Goal: Task Accomplishment & Management: Manage account settings

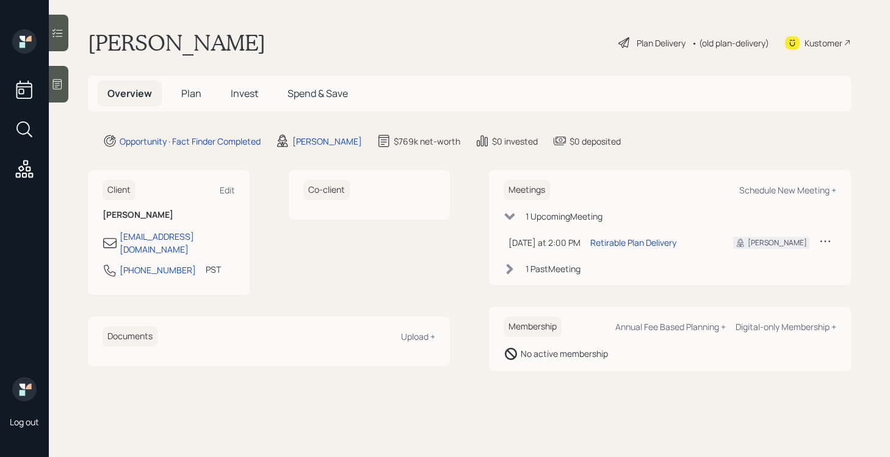
click at [241, 98] on span "Invest" at bounding box center [244, 93] width 27 height 13
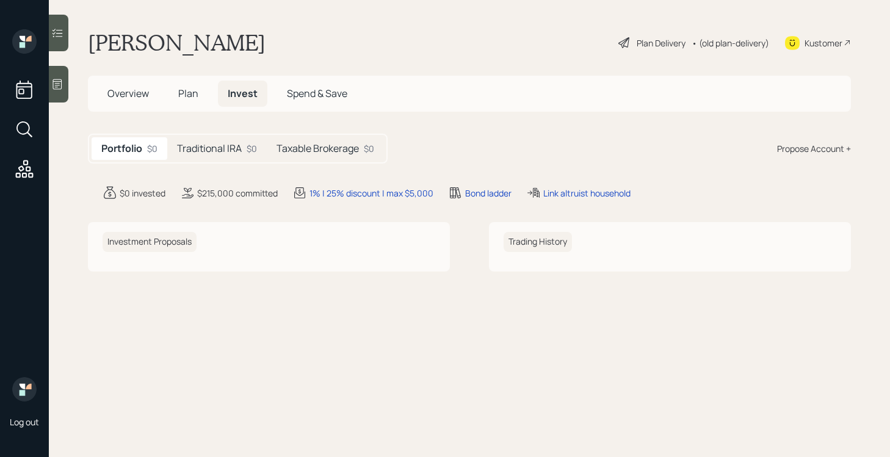
click at [205, 93] on h5 "Plan" at bounding box center [188, 94] width 40 height 26
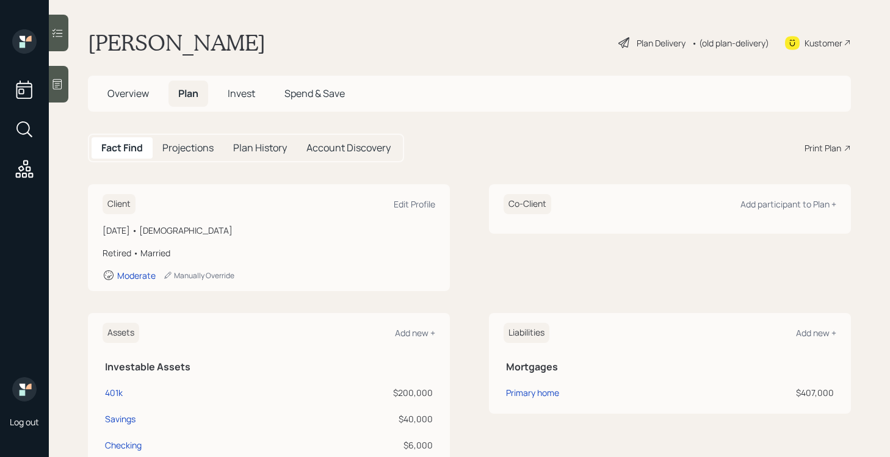
click at [134, 98] on span "Overview" at bounding box center [128, 93] width 42 height 13
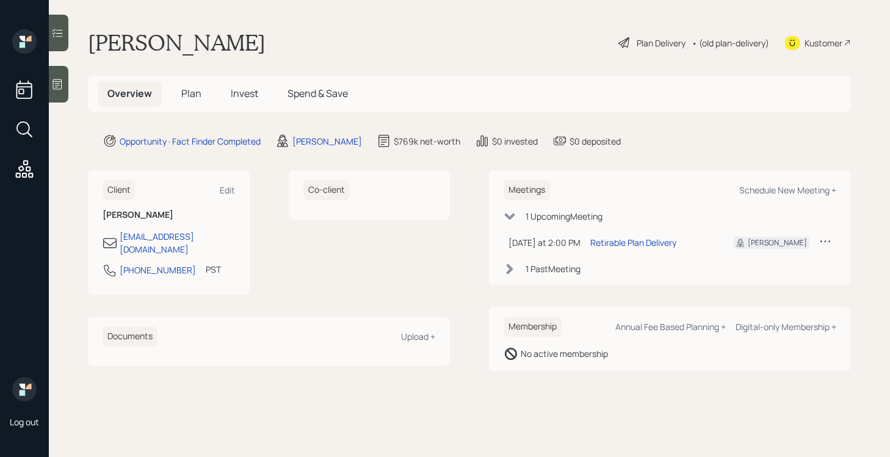
click at [182, 91] on span "Plan" at bounding box center [191, 93] width 20 height 13
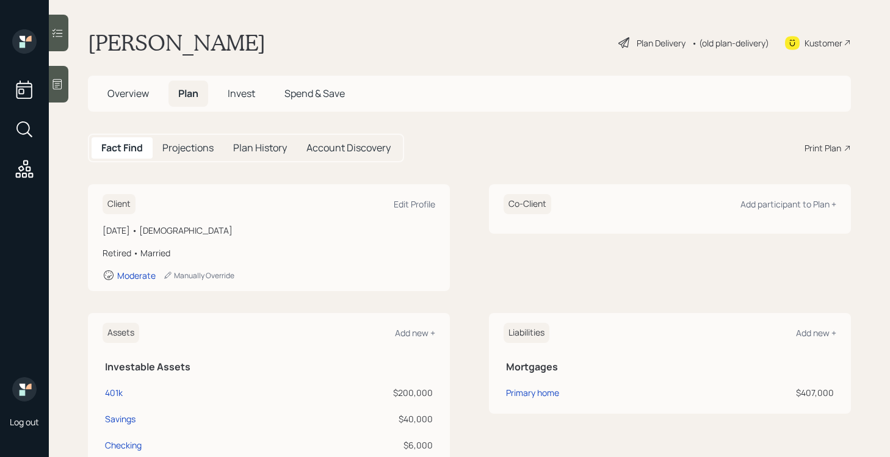
click at [247, 103] on h5 "Invest" at bounding box center [241, 94] width 47 height 26
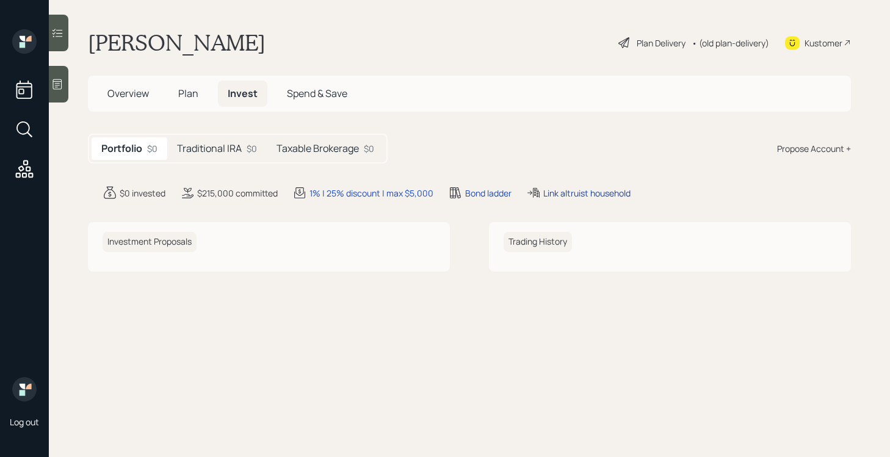
click at [553, 190] on div "Link altruist household" at bounding box center [586, 193] width 87 height 13
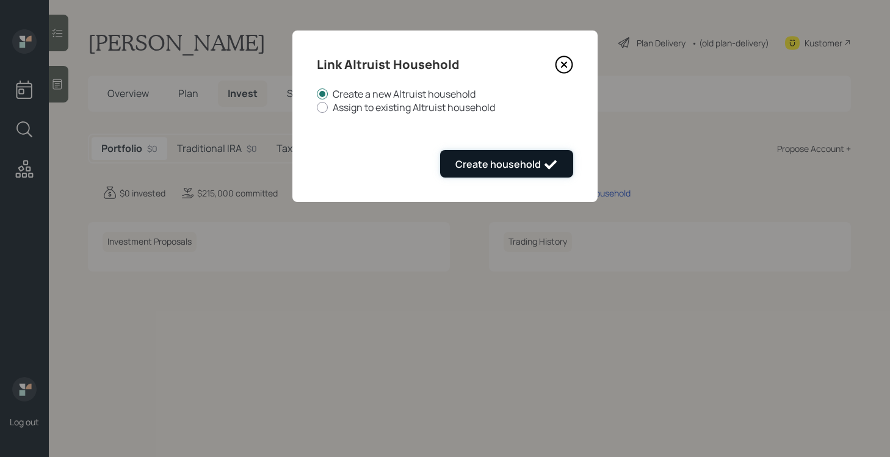
click at [510, 161] on div "Create household" at bounding box center [506, 164] width 103 height 15
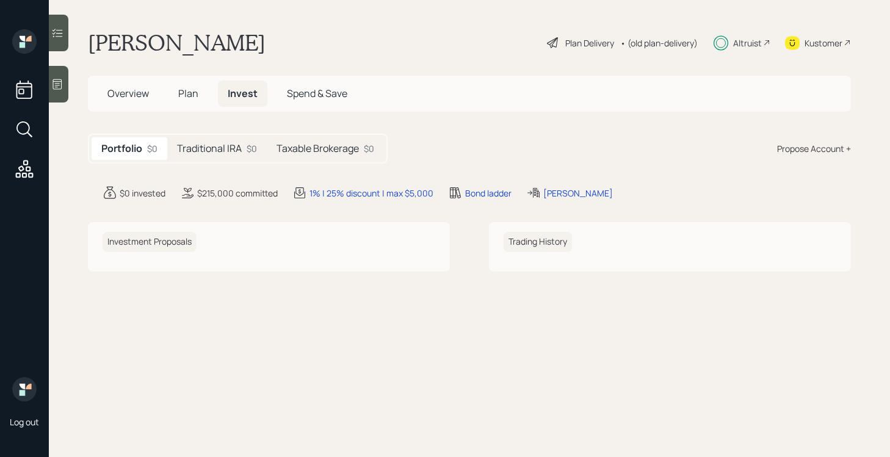
click at [219, 150] on h5 "Traditional IRA" at bounding box center [209, 149] width 65 height 12
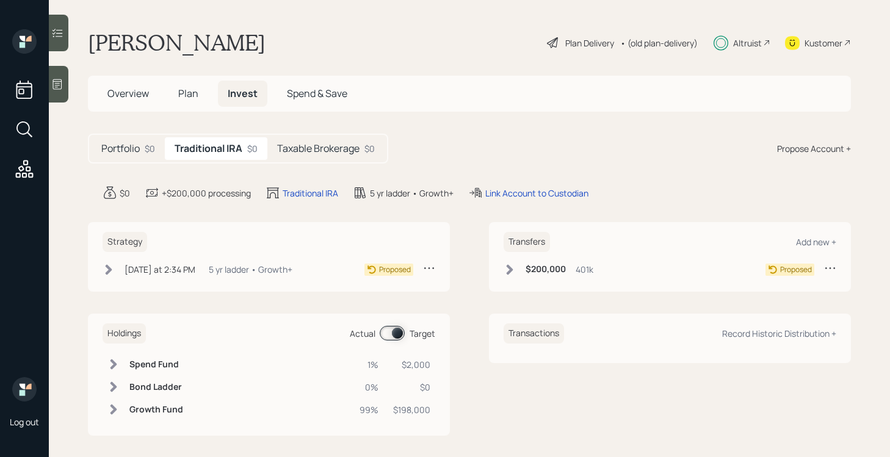
click at [121, 269] on div "[DATE] at 2:34 PM [DATE] 2:34 PM EDT 5 yr ladder • Growth+" at bounding box center [198, 269] width 190 height 15
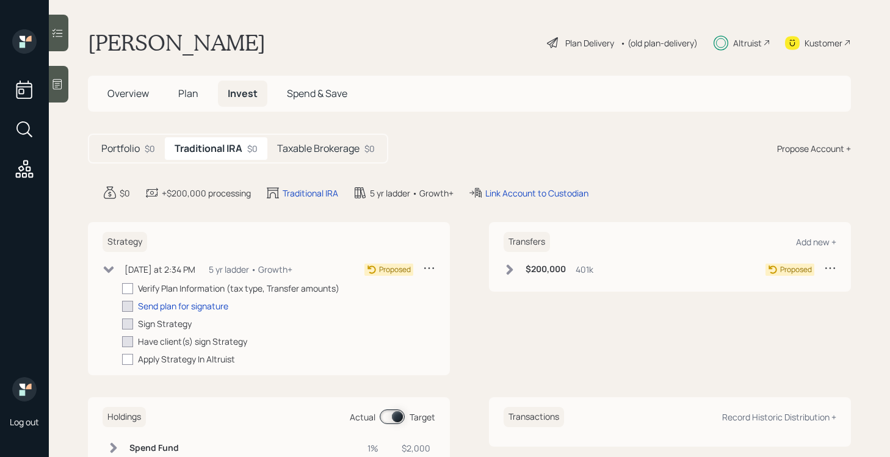
click at [117, 270] on div "[DATE] at 2:34 PM [DATE] 2:34 PM EDT 5 yr ladder • Growth+" at bounding box center [198, 269] width 190 height 15
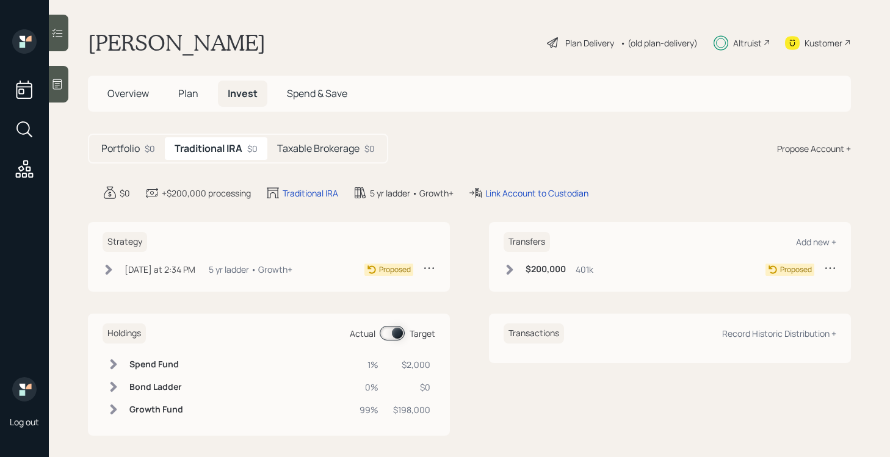
click at [745, 38] on div "Altruist" at bounding box center [747, 43] width 29 height 13
click at [331, 156] on div "Taxable Brokerage $0" at bounding box center [325, 148] width 117 height 23
click at [231, 151] on h5 "Traditional IRA" at bounding box center [207, 149] width 65 height 12
click at [324, 150] on h5 "Taxable Brokerage" at bounding box center [318, 149] width 82 height 12
click at [234, 150] on h5 "Traditional IRA" at bounding box center [207, 149] width 65 height 12
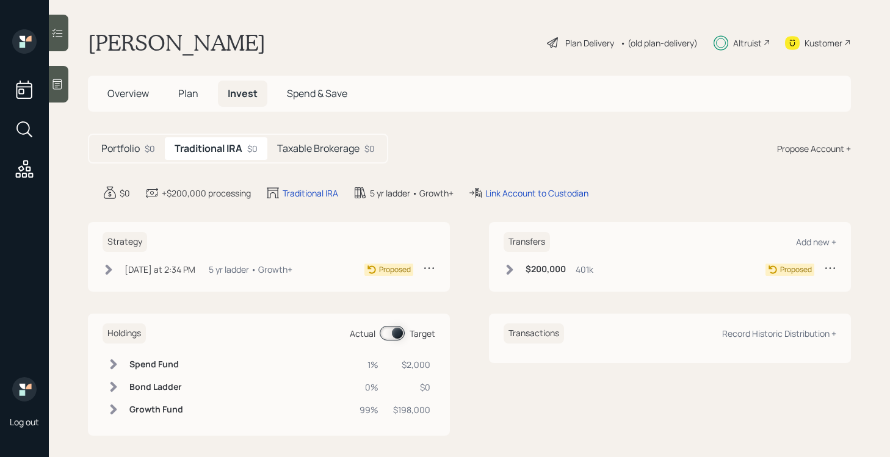
click at [125, 148] on h5 "Portfolio" at bounding box center [120, 149] width 38 height 12
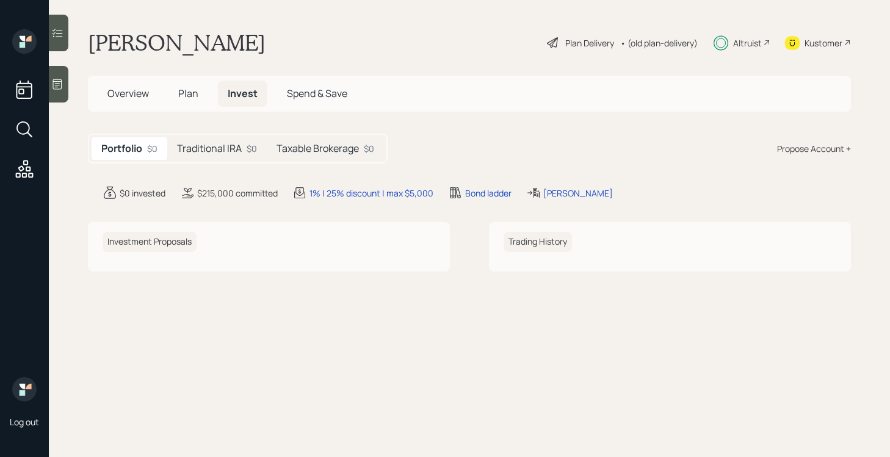
click at [199, 151] on h5 "Traditional IRA" at bounding box center [209, 149] width 65 height 12
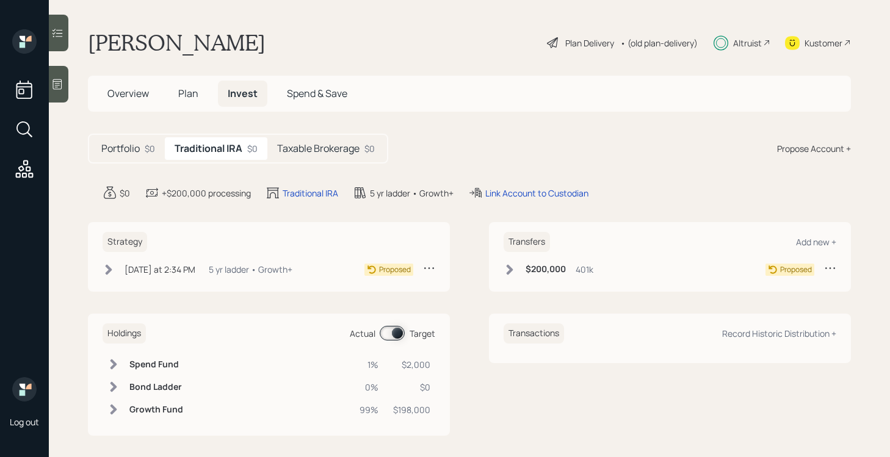
click at [134, 149] on h5 "Portfolio" at bounding box center [120, 149] width 38 height 12
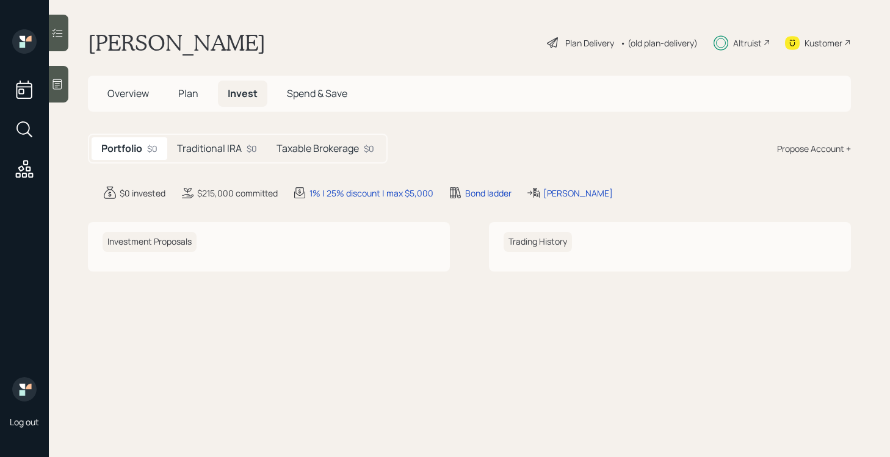
click at [737, 41] on div "Altruist" at bounding box center [747, 43] width 29 height 13
click at [139, 90] on span "Overview" at bounding box center [128, 93] width 42 height 13
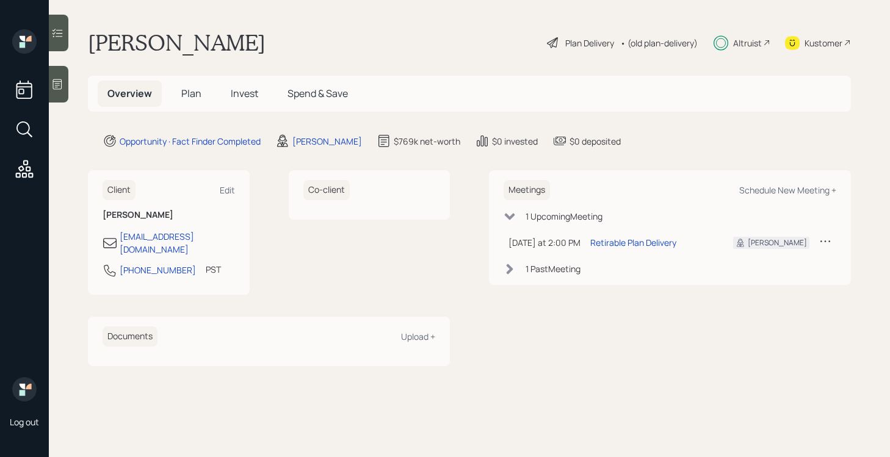
click at [254, 95] on span "Invest" at bounding box center [244, 93] width 27 height 13
